Goal: Transaction & Acquisition: Download file/media

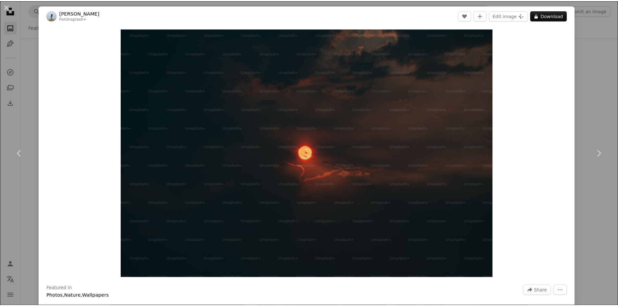
scroll to position [13947, 0]
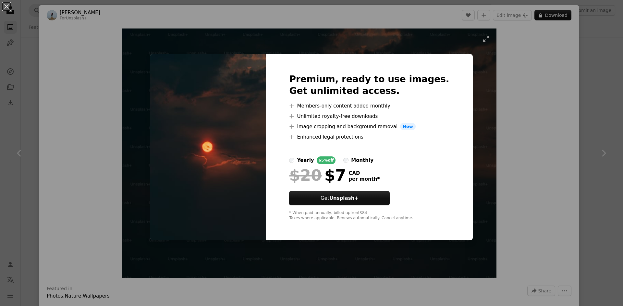
click at [491, 115] on div "An X shape Premium, ready to use images. Get unlimited access. A plus sign Memb…" at bounding box center [311, 153] width 623 height 306
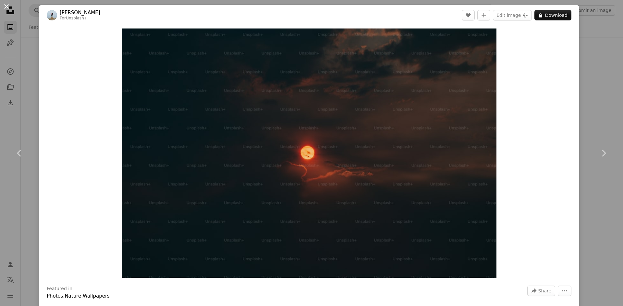
click at [8, 7] on button "An X shape" at bounding box center [7, 7] width 8 height 8
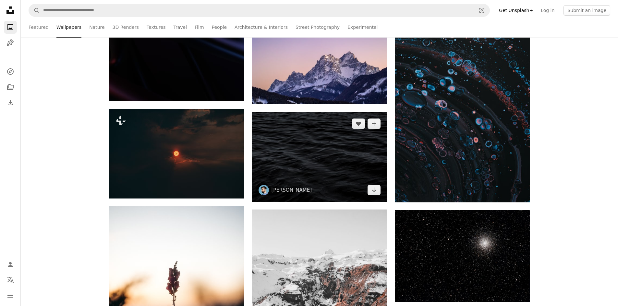
click at [304, 150] on img at bounding box center [319, 157] width 135 height 90
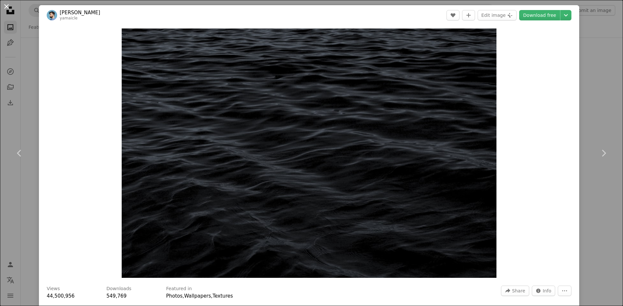
click at [3, 9] on button "An X shape" at bounding box center [7, 7] width 8 height 8
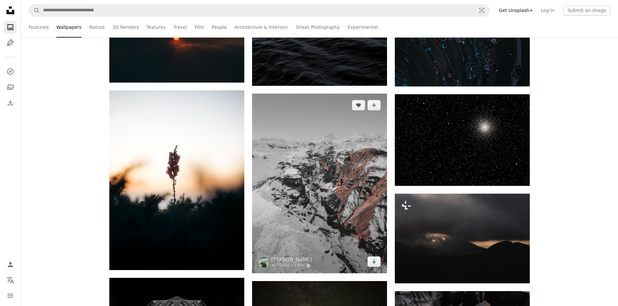
scroll to position [14109, 0]
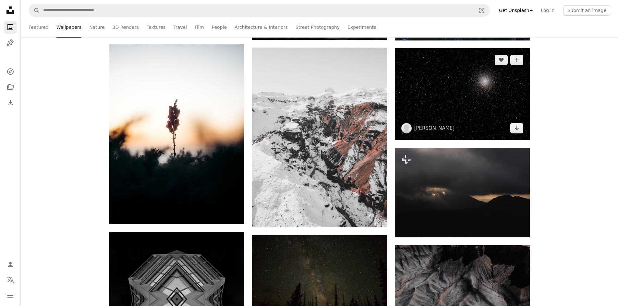
click at [450, 119] on img at bounding box center [462, 94] width 135 height 92
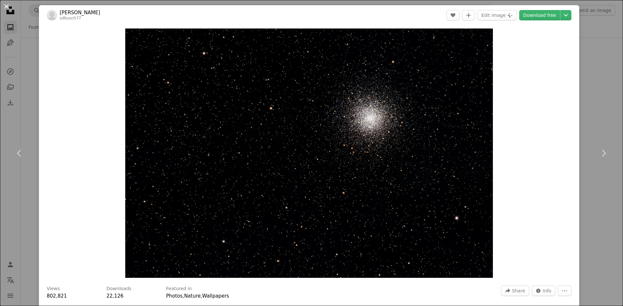
click at [3, 7] on button "An X shape" at bounding box center [7, 7] width 8 height 8
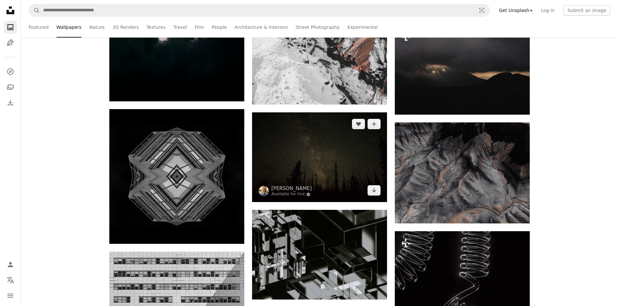
scroll to position [14238, 0]
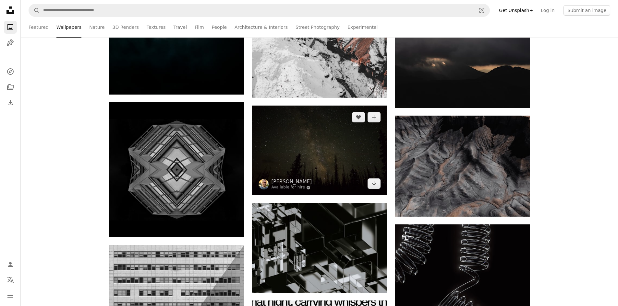
click at [312, 144] on img at bounding box center [319, 151] width 135 height 90
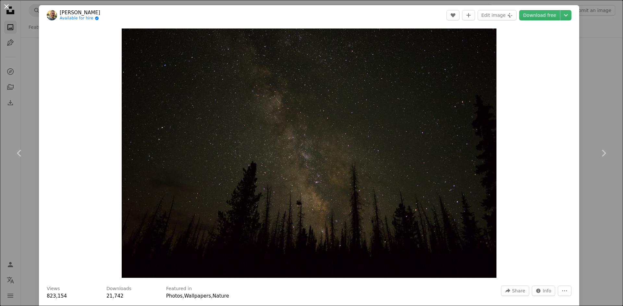
click at [5, 8] on button "An X shape" at bounding box center [7, 7] width 8 height 8
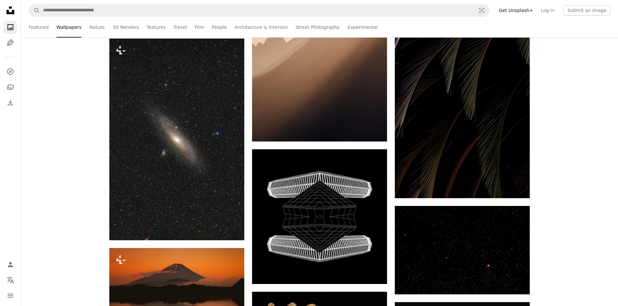
scroll to position [16703, 0]
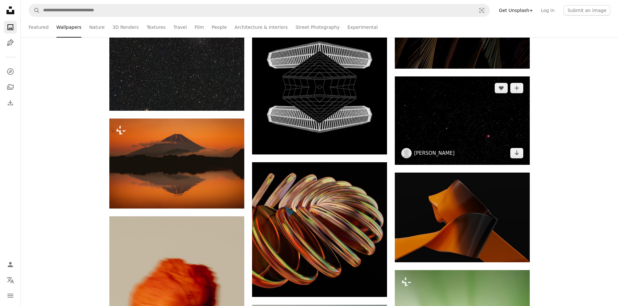
click at [438, 156] on link "[PERSON_NAME]" at bounding box center [434, 153] width 41 height 6
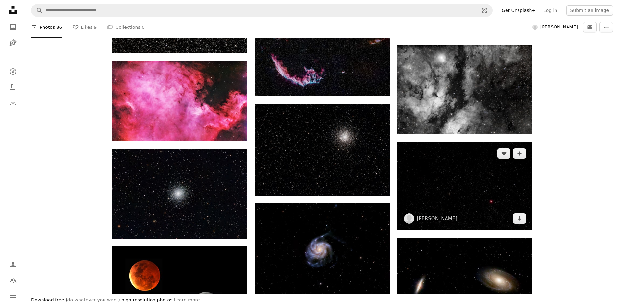
scroll to position [195, 0]
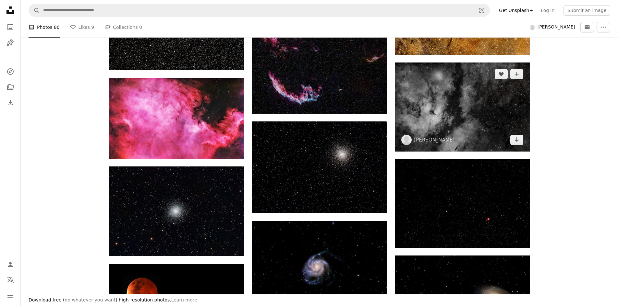
click at [447, 119] on img at bounding box center [462, 107] width 135 height 89
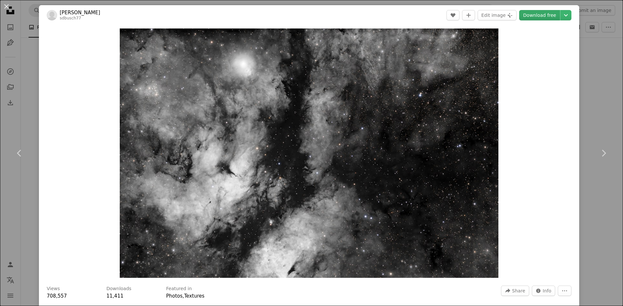
click at [549, 15] on link "Download free" at bounding box center [539, 15] width 41 height 10
